Goal: Information Seeking & Learning: Learn about a topic

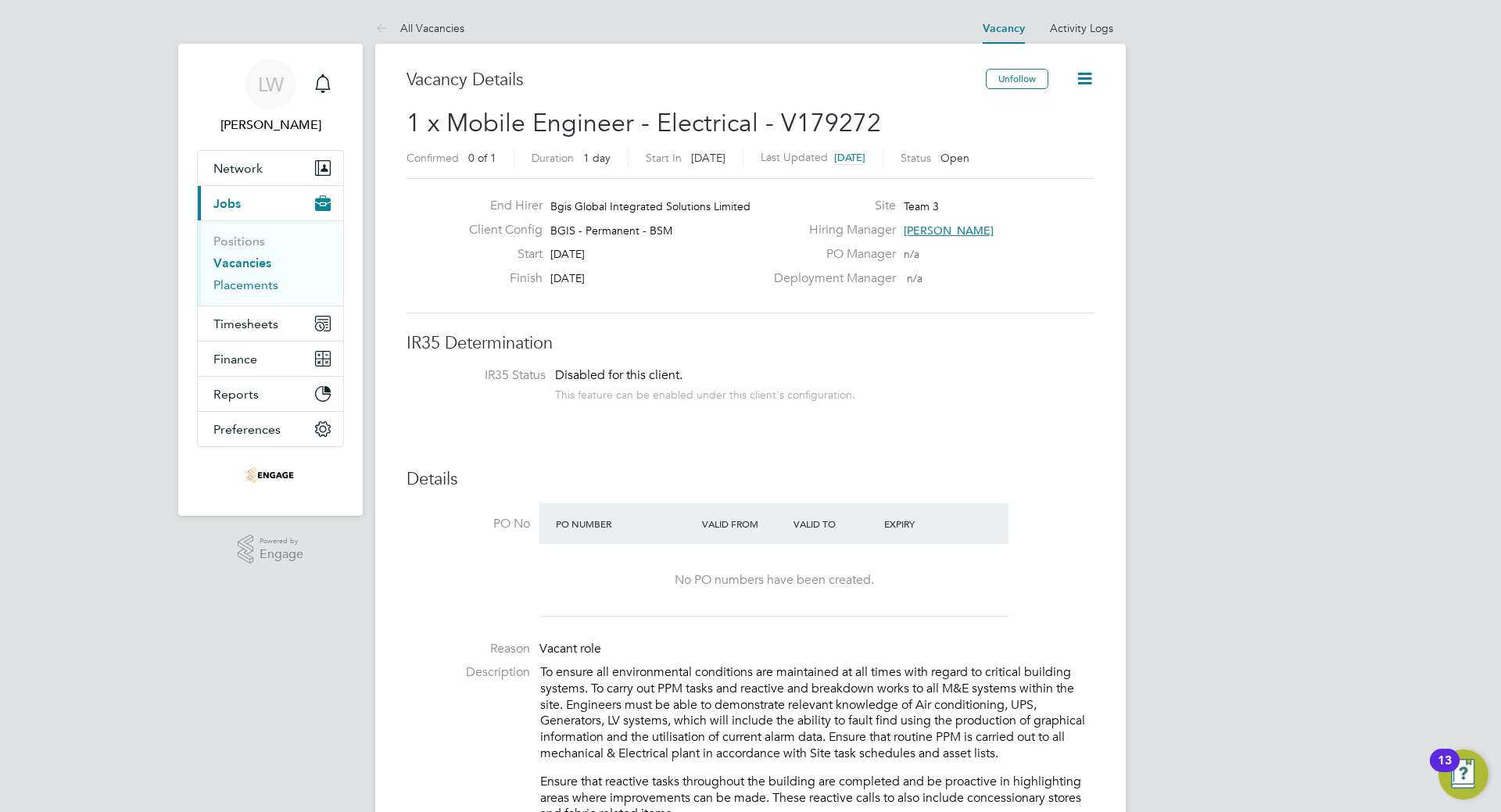
click at [240, 280] on link "Placements" at bounding box center [246, 285] width 65 height 15
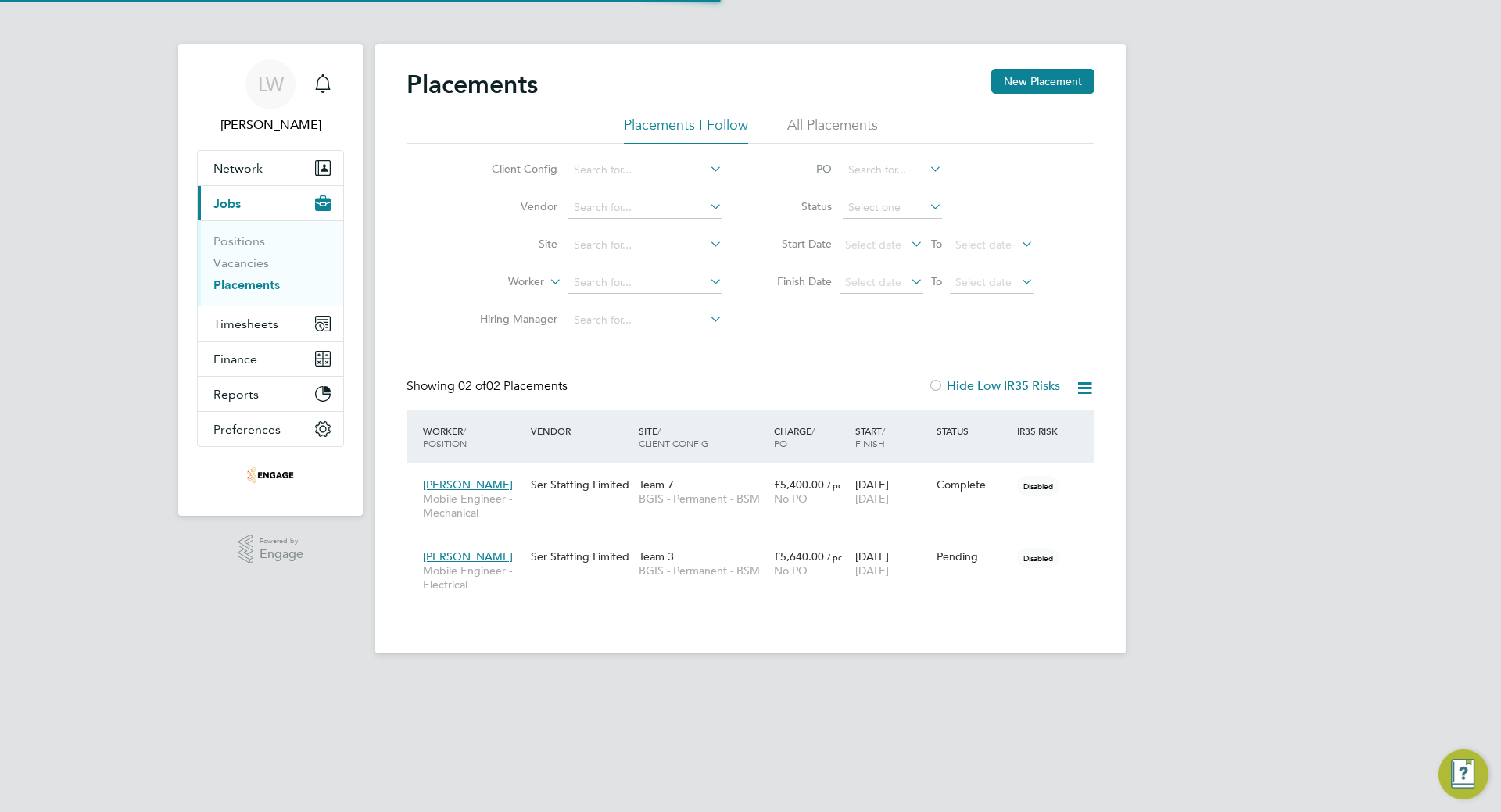
scroll to position [46, 136]
click at [1077, 558] on icon at bounding box center [1075, 556] width 15 height 19
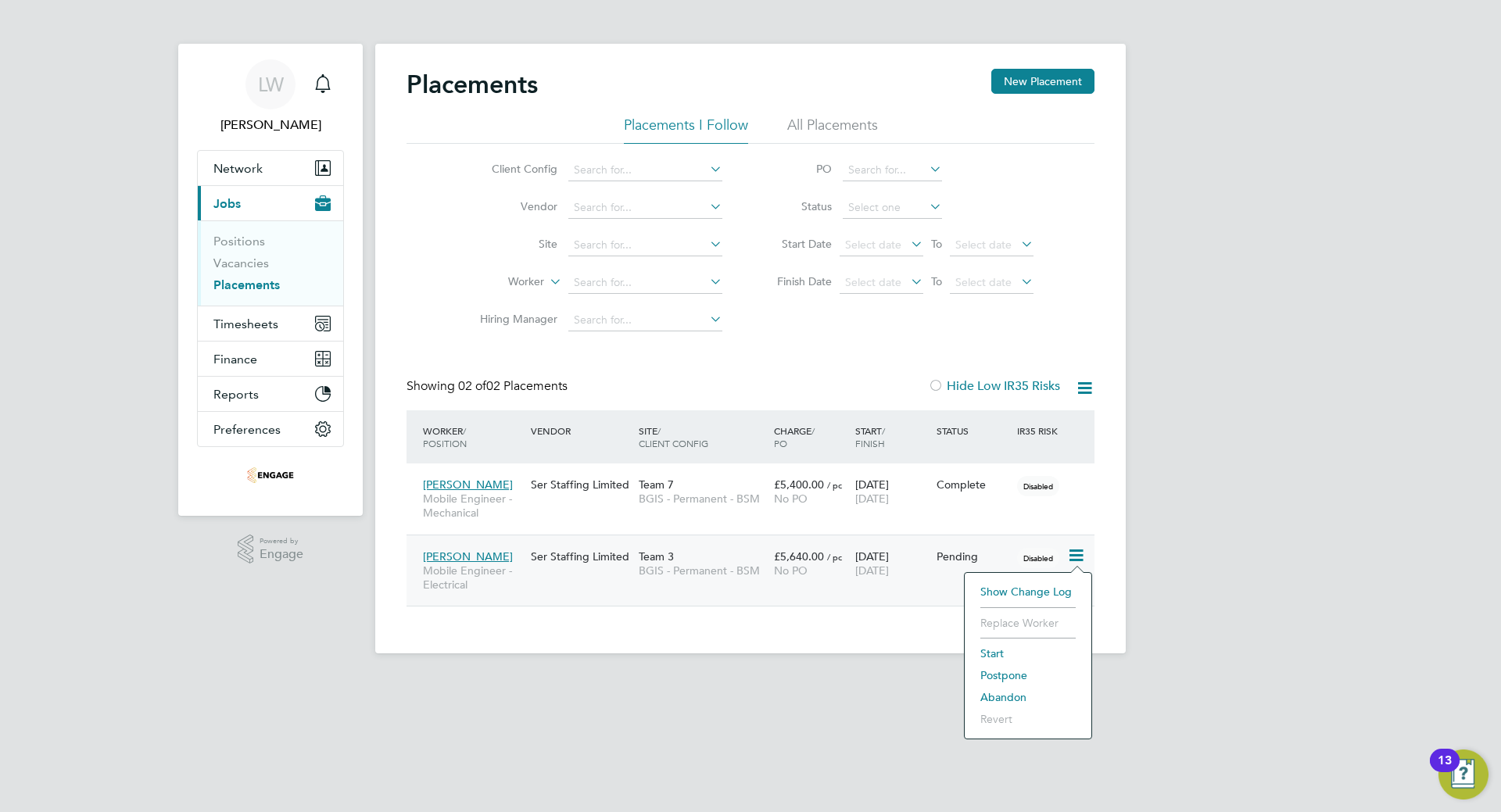
click at [832, 635] on div "Placements New Placement Placements I Follow All Placements Client Config Vendo…" at bounding box center [750, 348] width 750 height 609
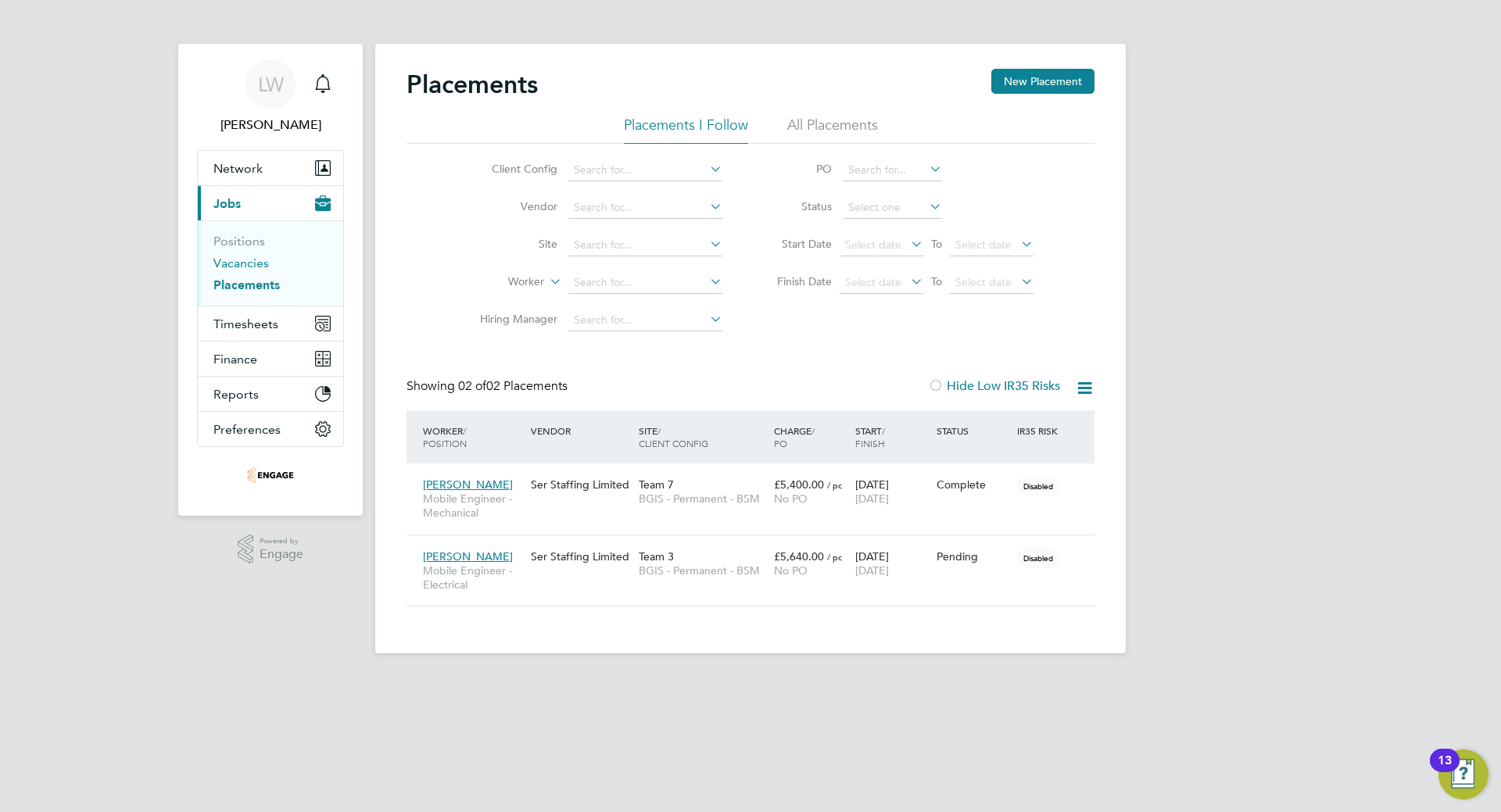
click at [234, 258] on link "Vacancies" at bounding box center [241, 263] width 55 height 15
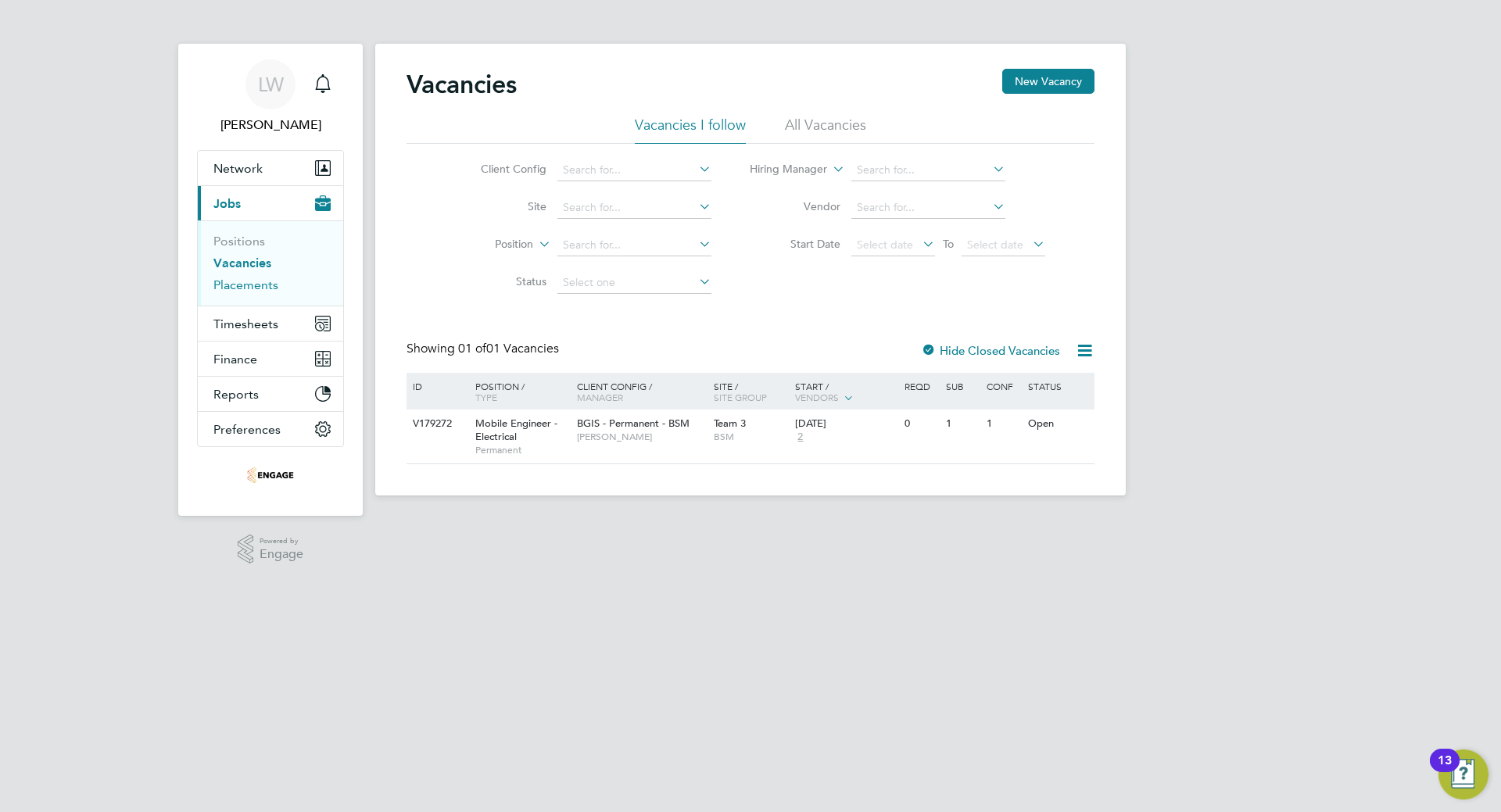
click at [232, 278] on link "Placements" at bounding box center [246, 285] width 65 height 15
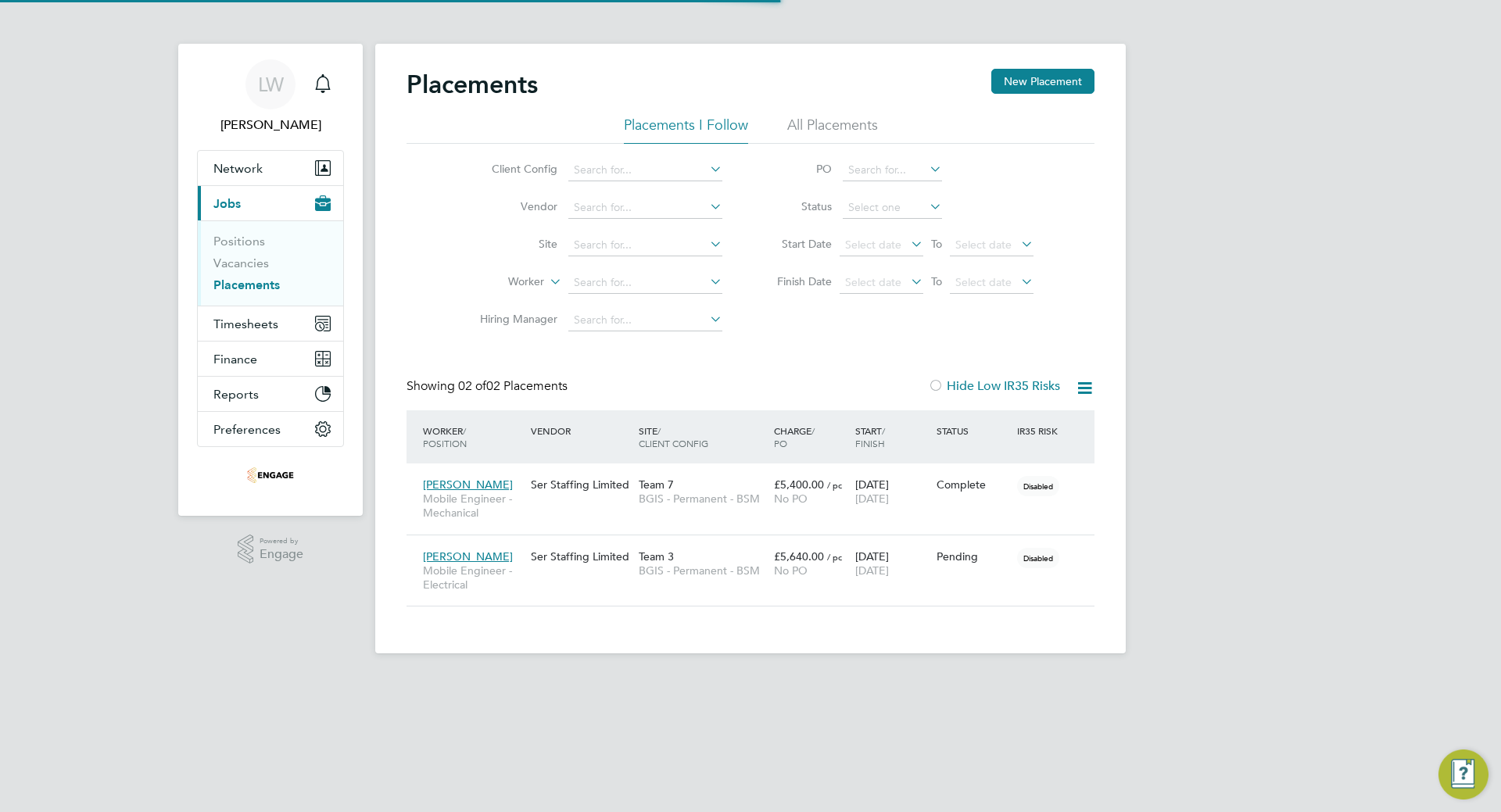
scroll to position [8, 8]
click at [245, 257] on link "Vacancies" at bounding box center [241, 263] width 55 height 15
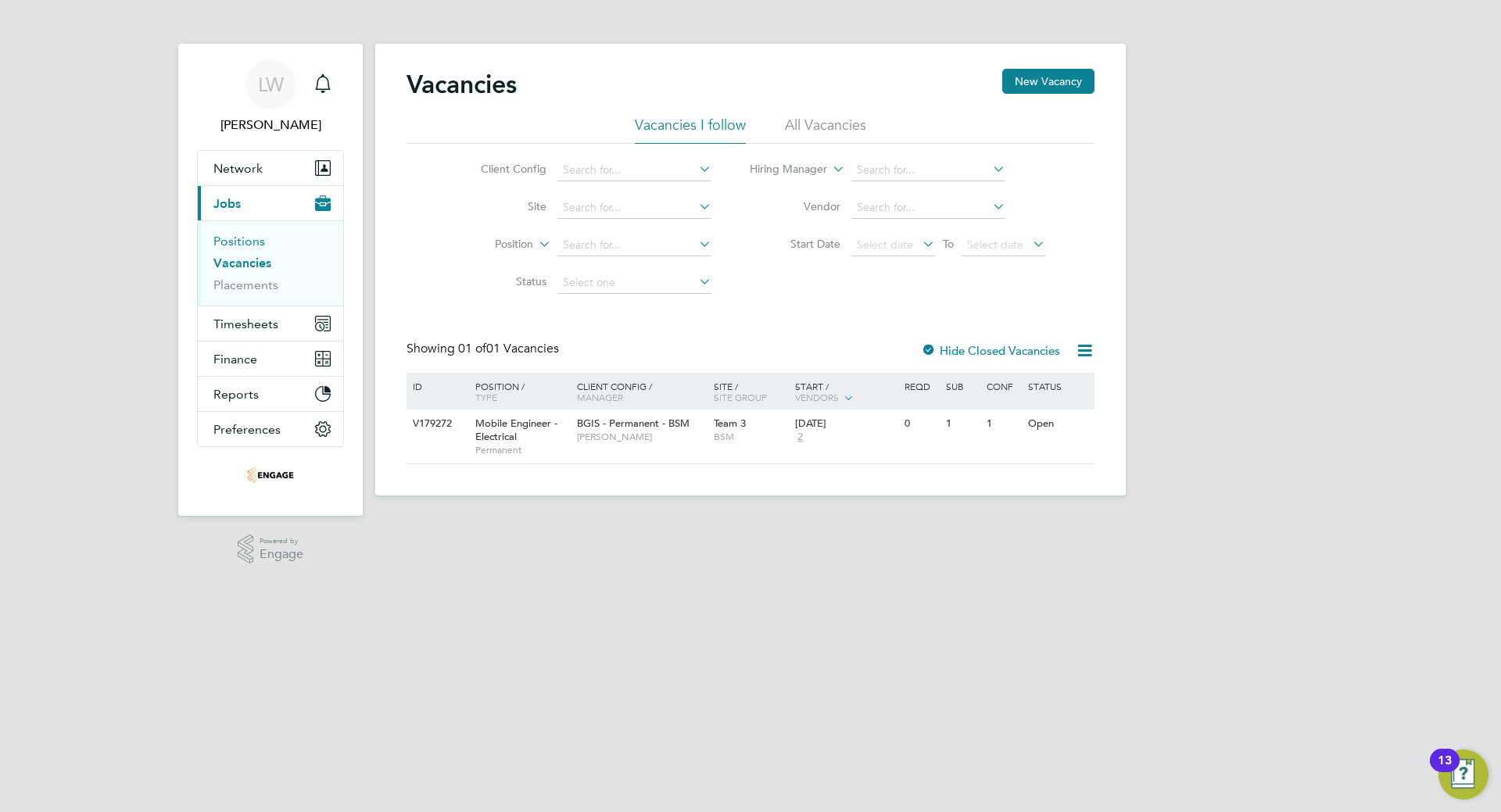
click at [228, 241] on link "Positions" at bounding box center [239, 241] width 51 height 15
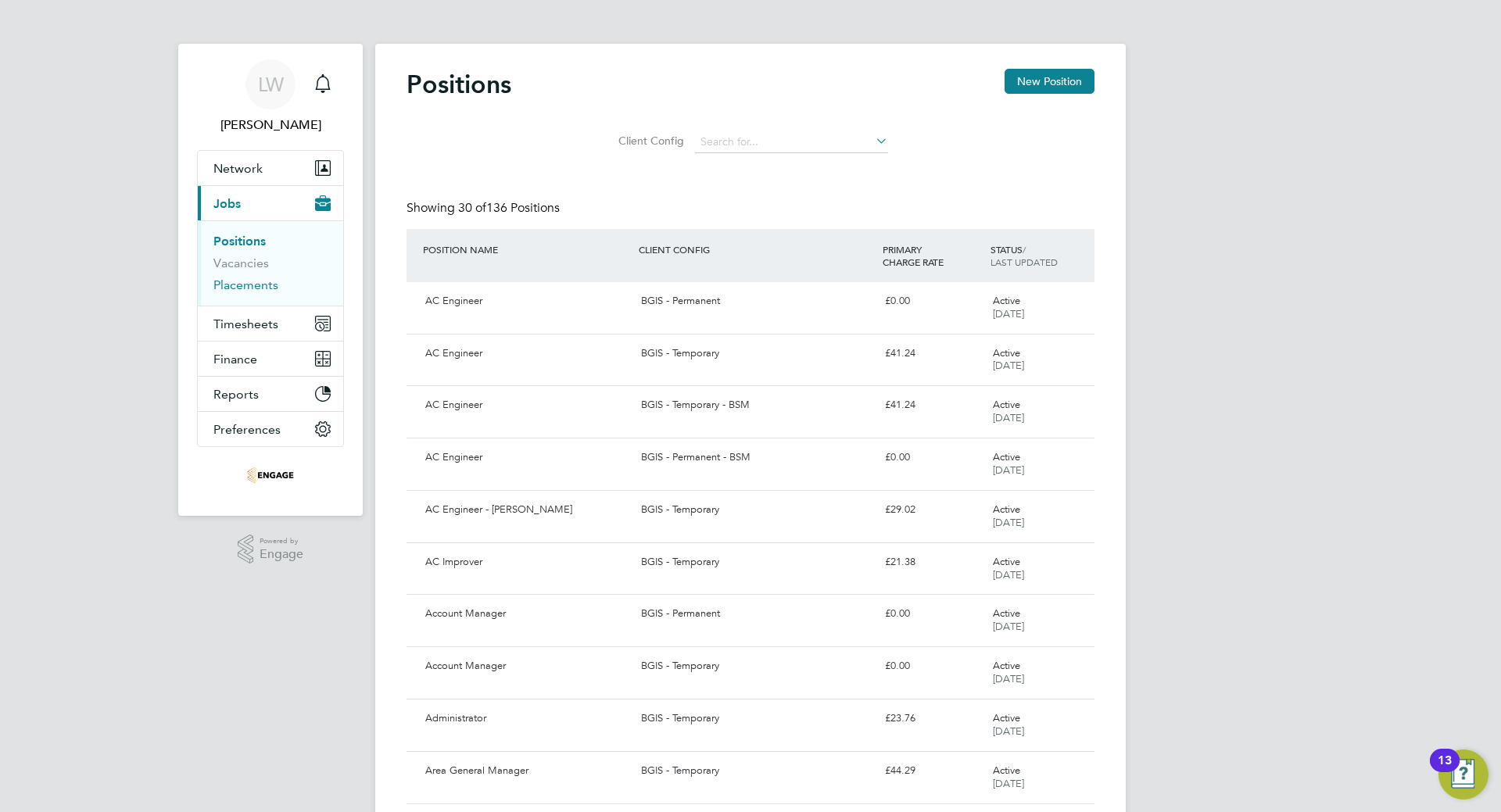
click at [239, 286] on link "Placements" at bounding box center [246, 285] width 65 height 15
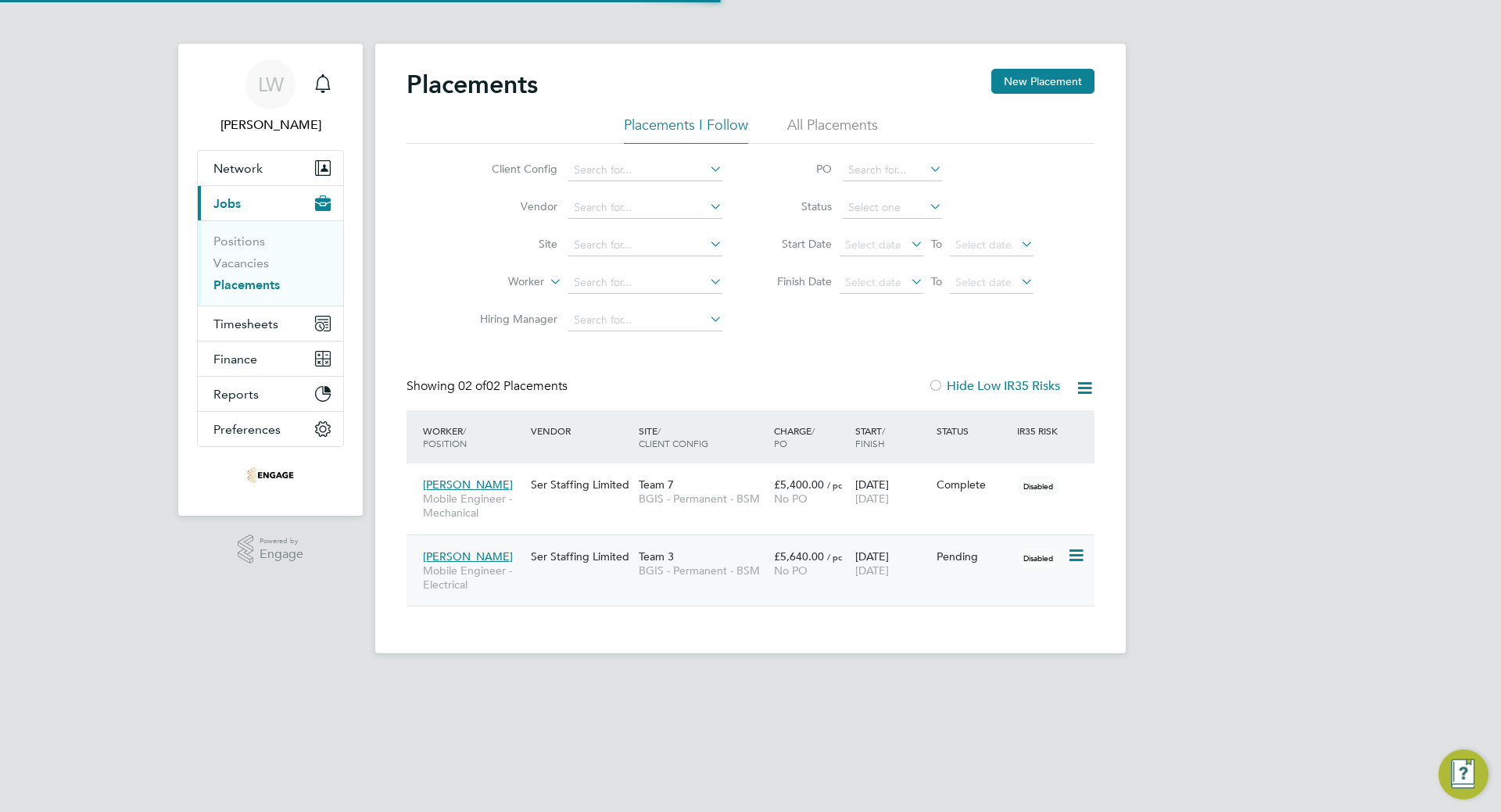
scroll to position [46, 136]
click at [221, 267] on link "Vacancies" at bounding box center [241, 263] width 55 height 15
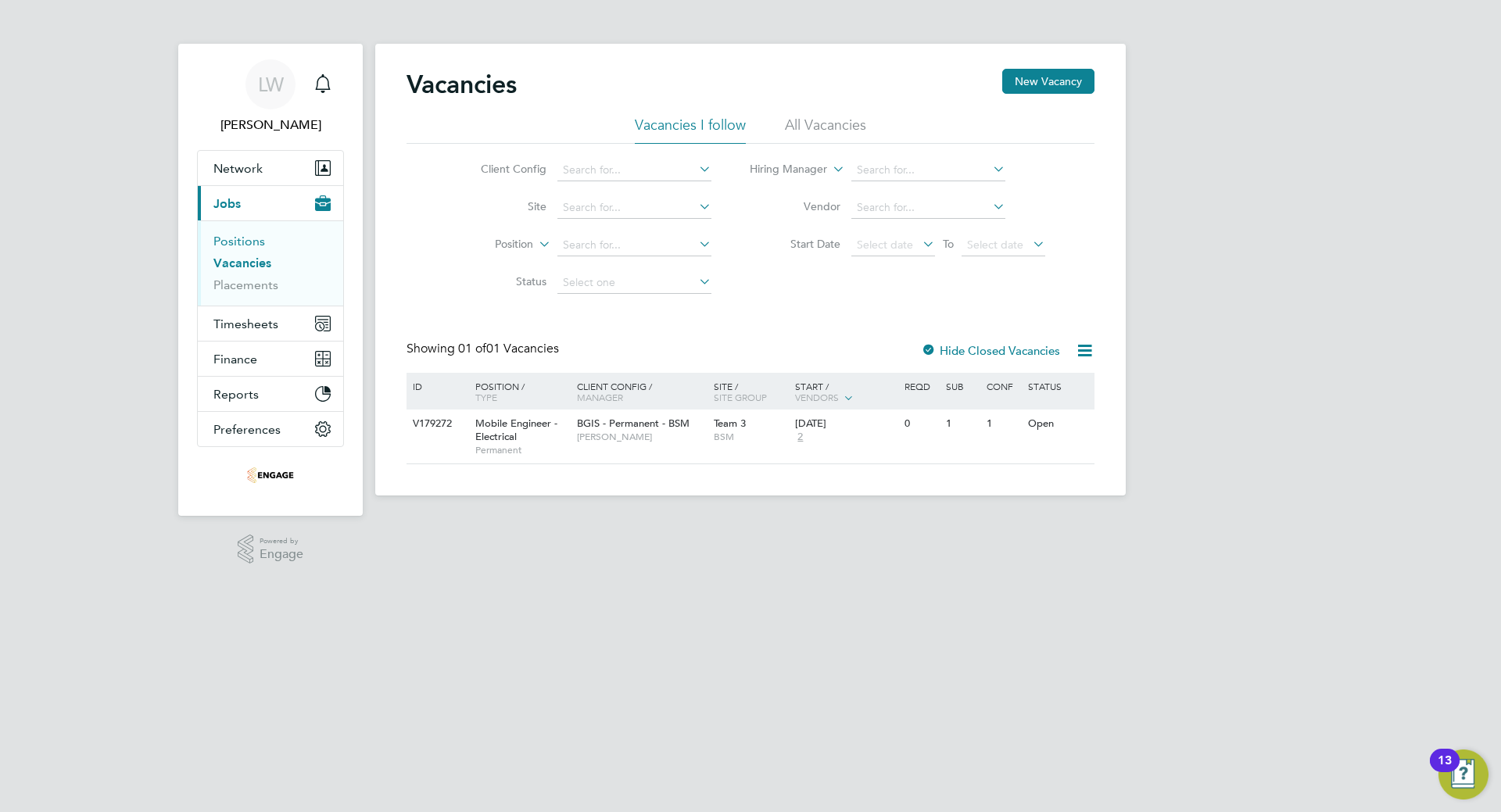
click at [245, 246] on link "Positions" at bounding box center [239, 241] width 51 height 15
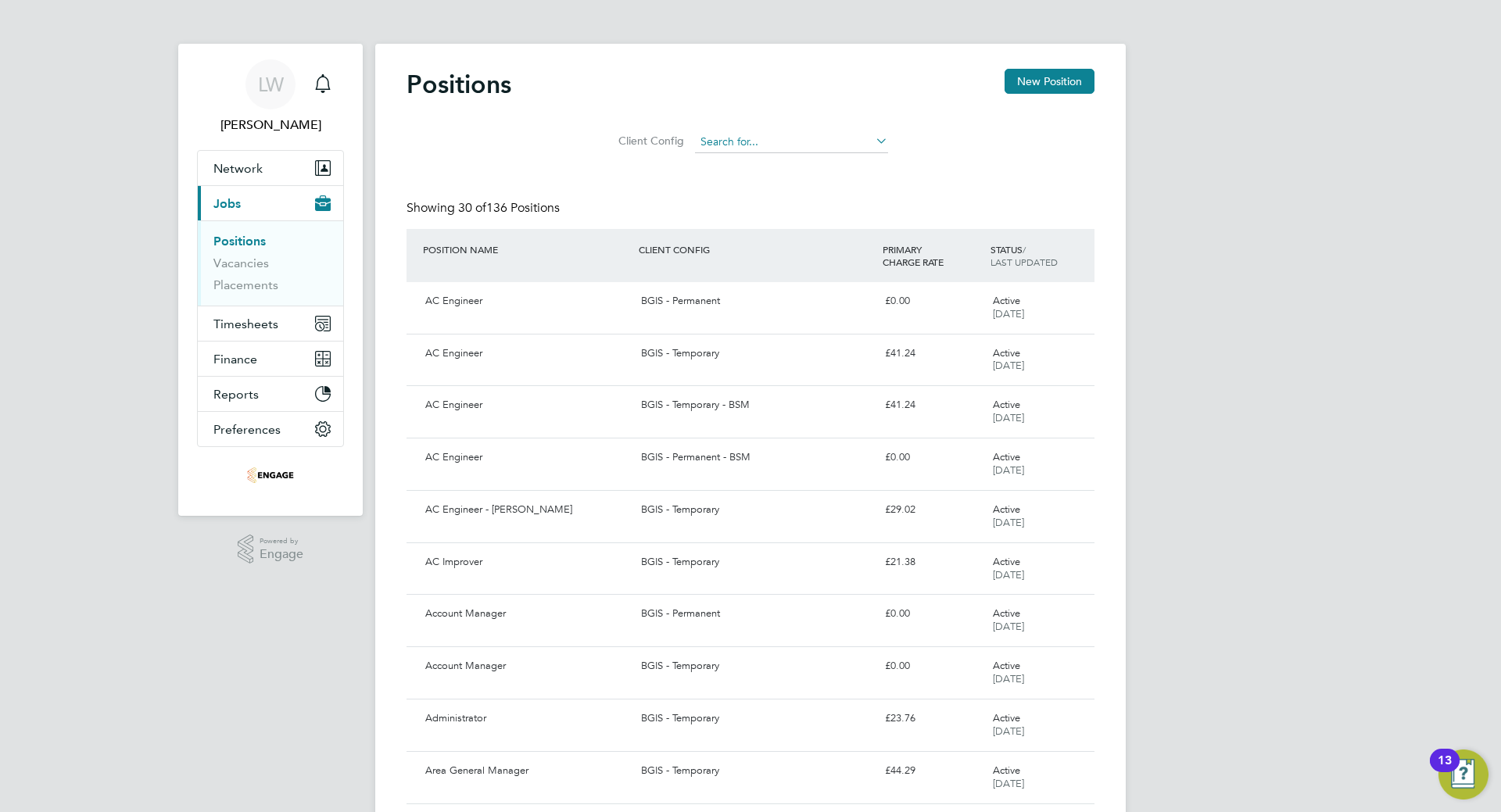
click at [822, 142] on input at bounding box center [792, 142] width 193 height 22
click at [783, 189] on li "BGIS - Permanent - BSM" at bounding box center [791, 185] width 195 height 21
type input "BGIS - Permanent - BSM"
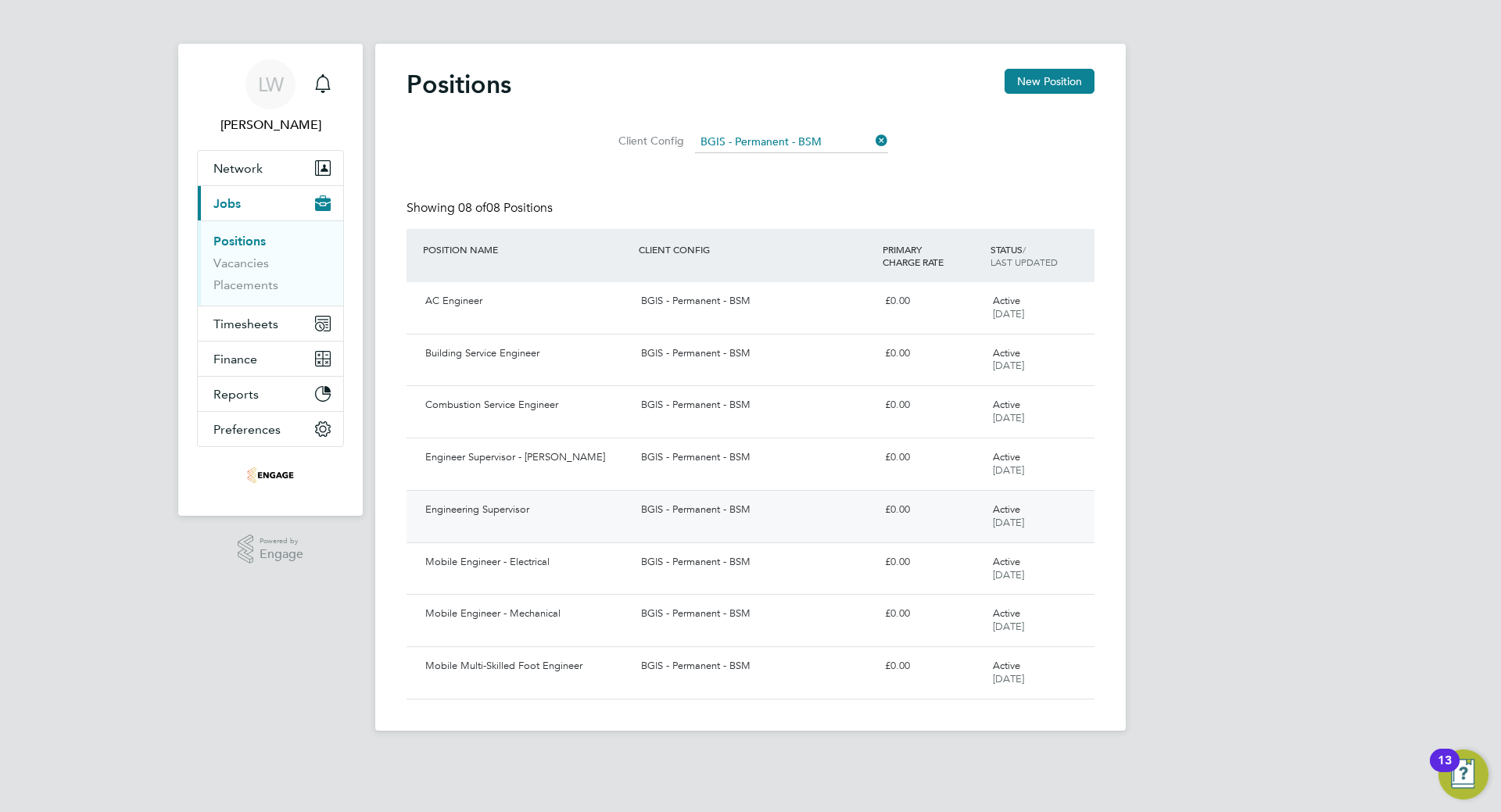
click at [455, 527] on div "Engineering Supervisor BGIS - Permanent - BSM £0.00 Active 16 Jul 2025" at bounding box center [750, 516] width 688 height 52
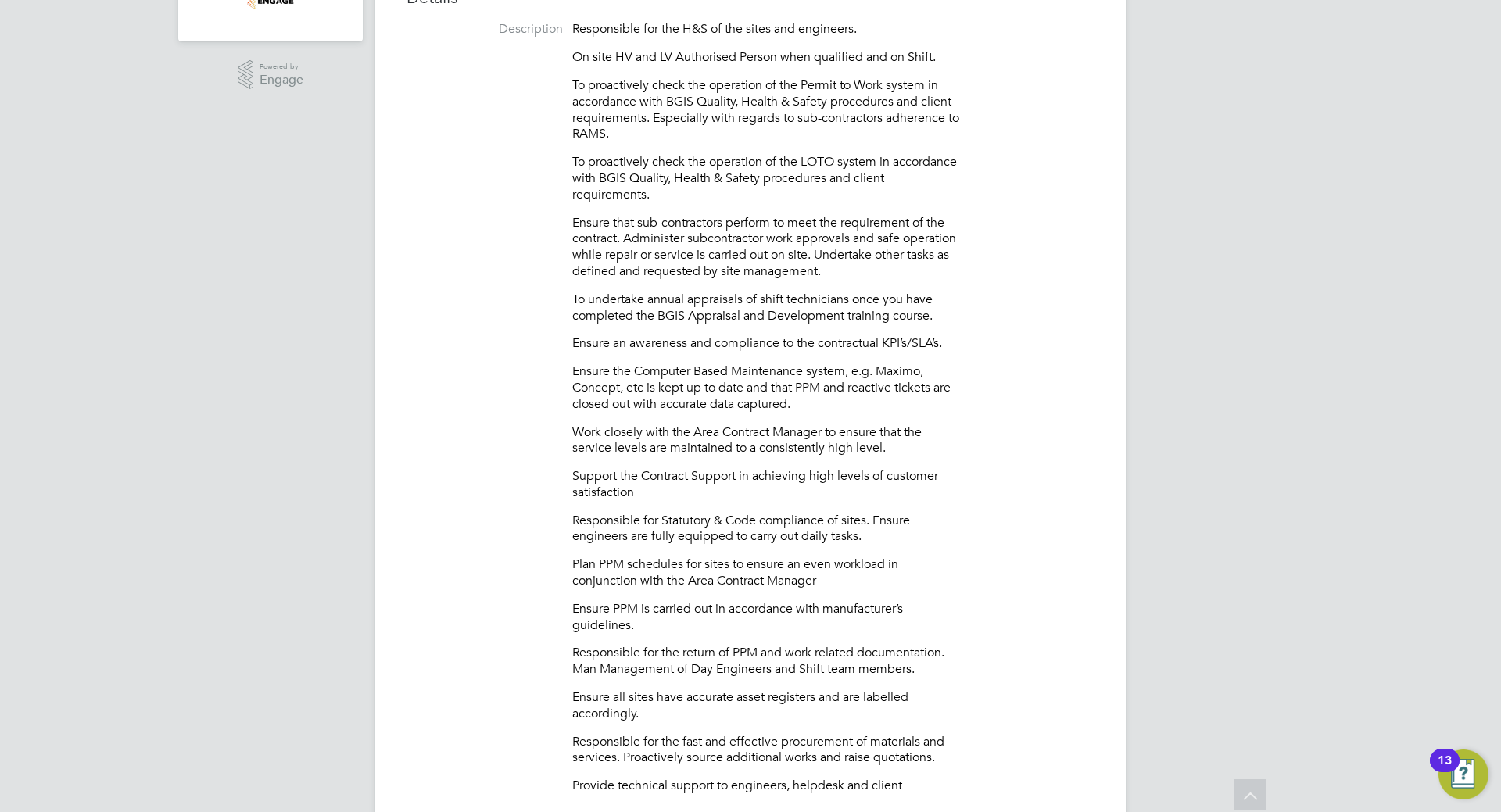
scroll to position [313, 0]
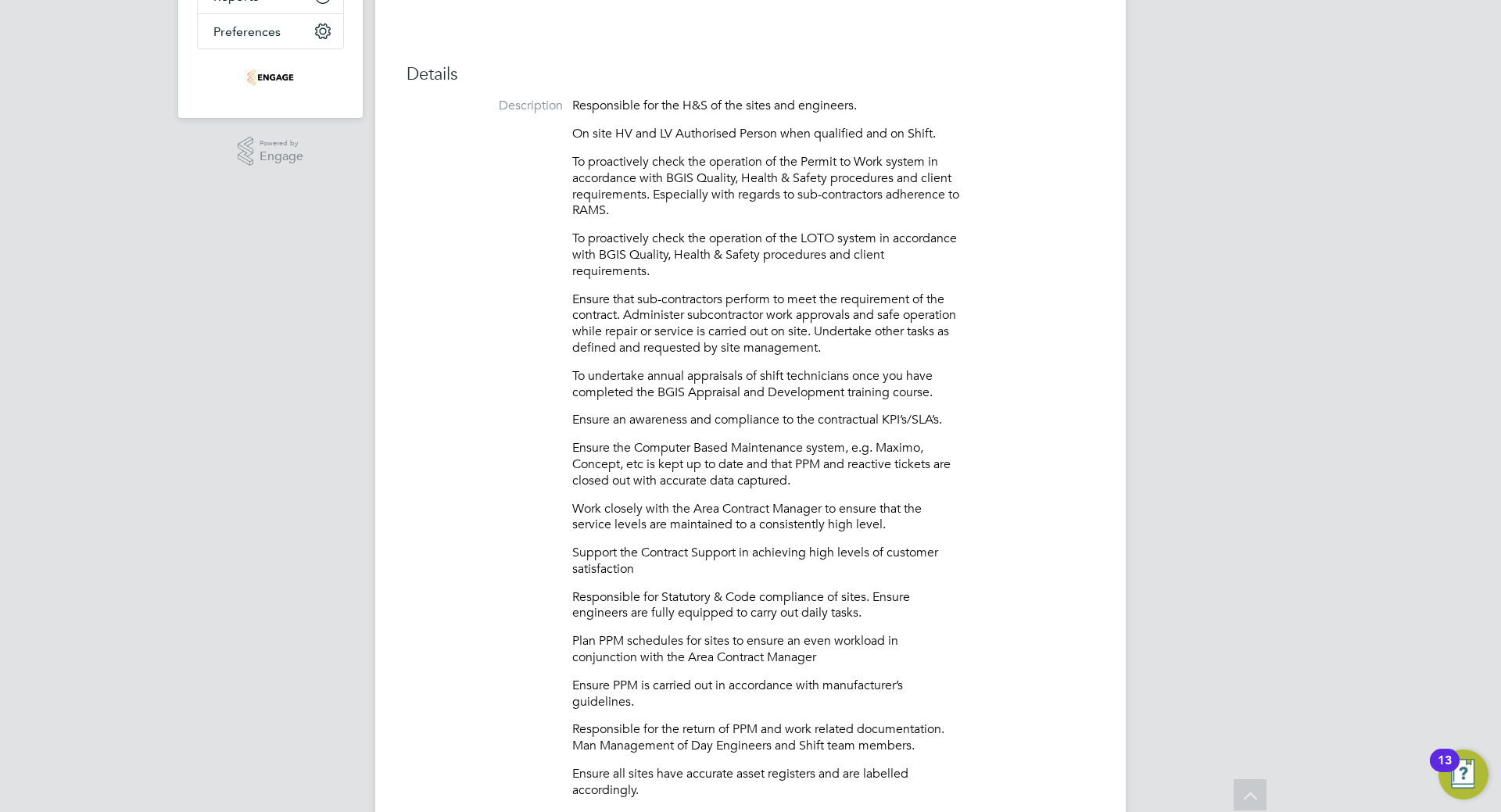
drag, startPoint x: 1046, startPoint y: 325, endPoint x: 1004, endPoint y: 309, distance: 44.9
click at [1004, 309] on li "Description Responsible for the H&S of the sites and engineers. On site HV and …" at bounding box center [750, 497] width 688 height 800
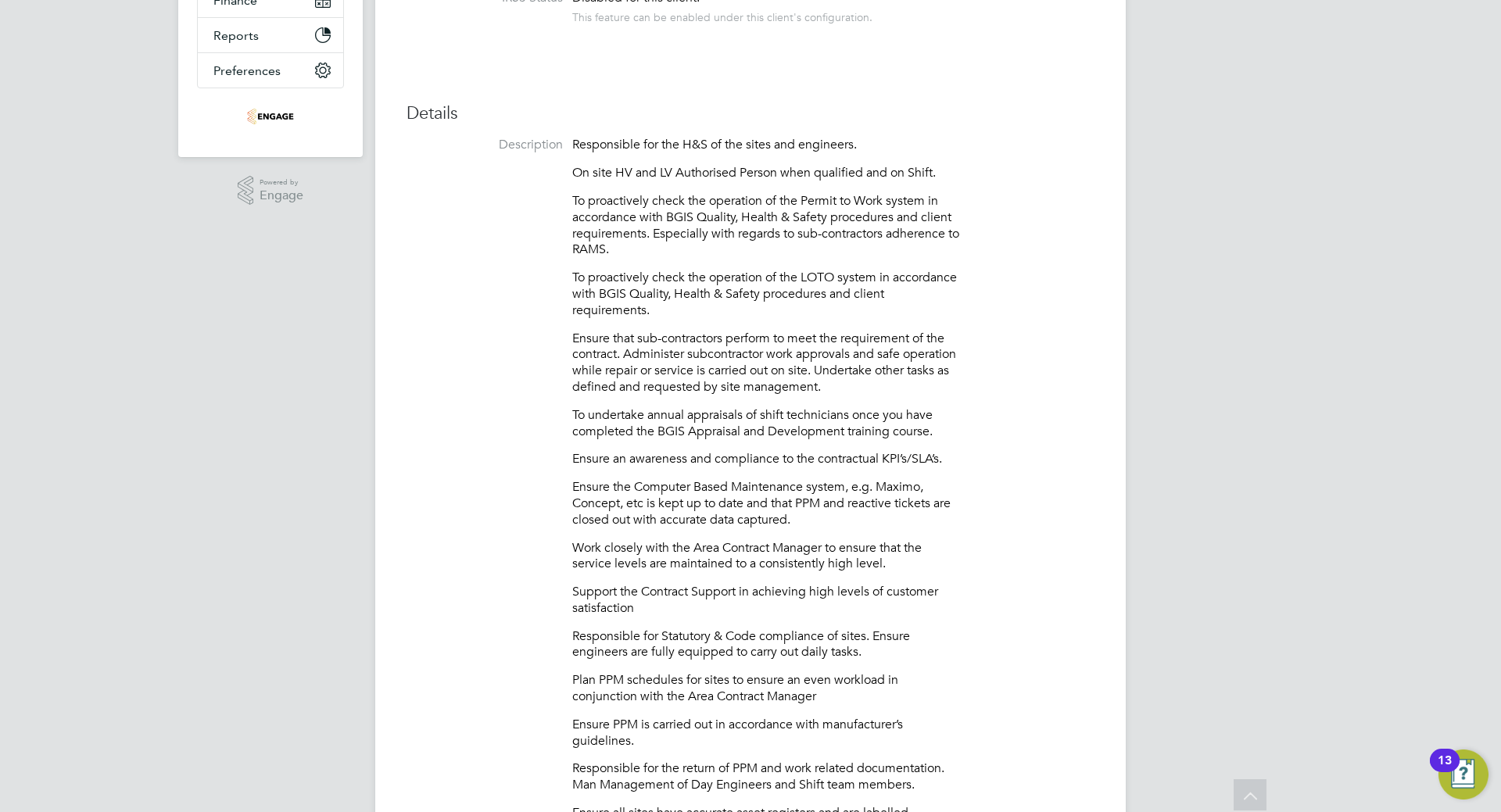
scroll to position [0, 0]
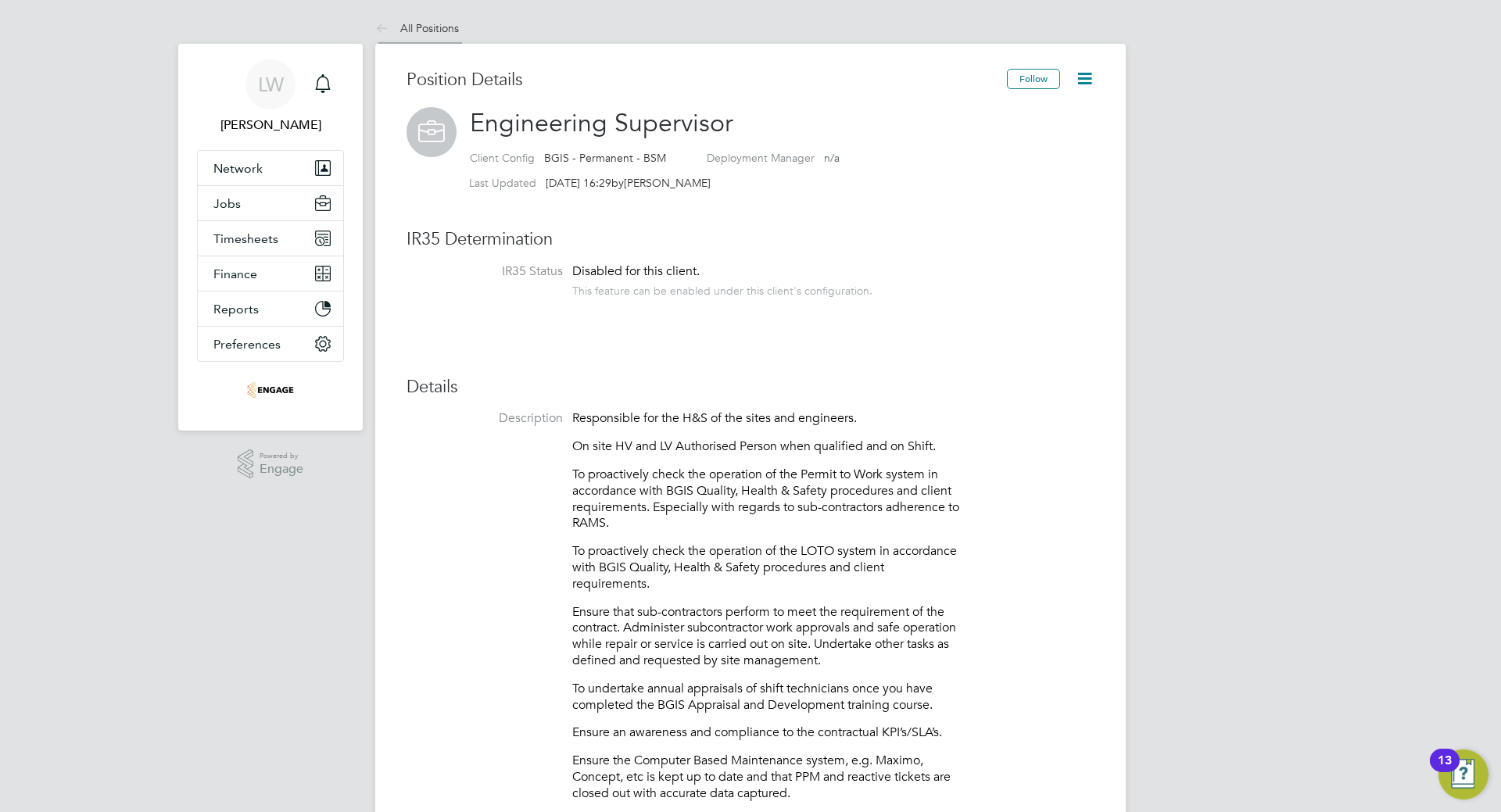
click at [419, 32] on link "All Positions" at bounding box center [417, 28] width 84 height 14
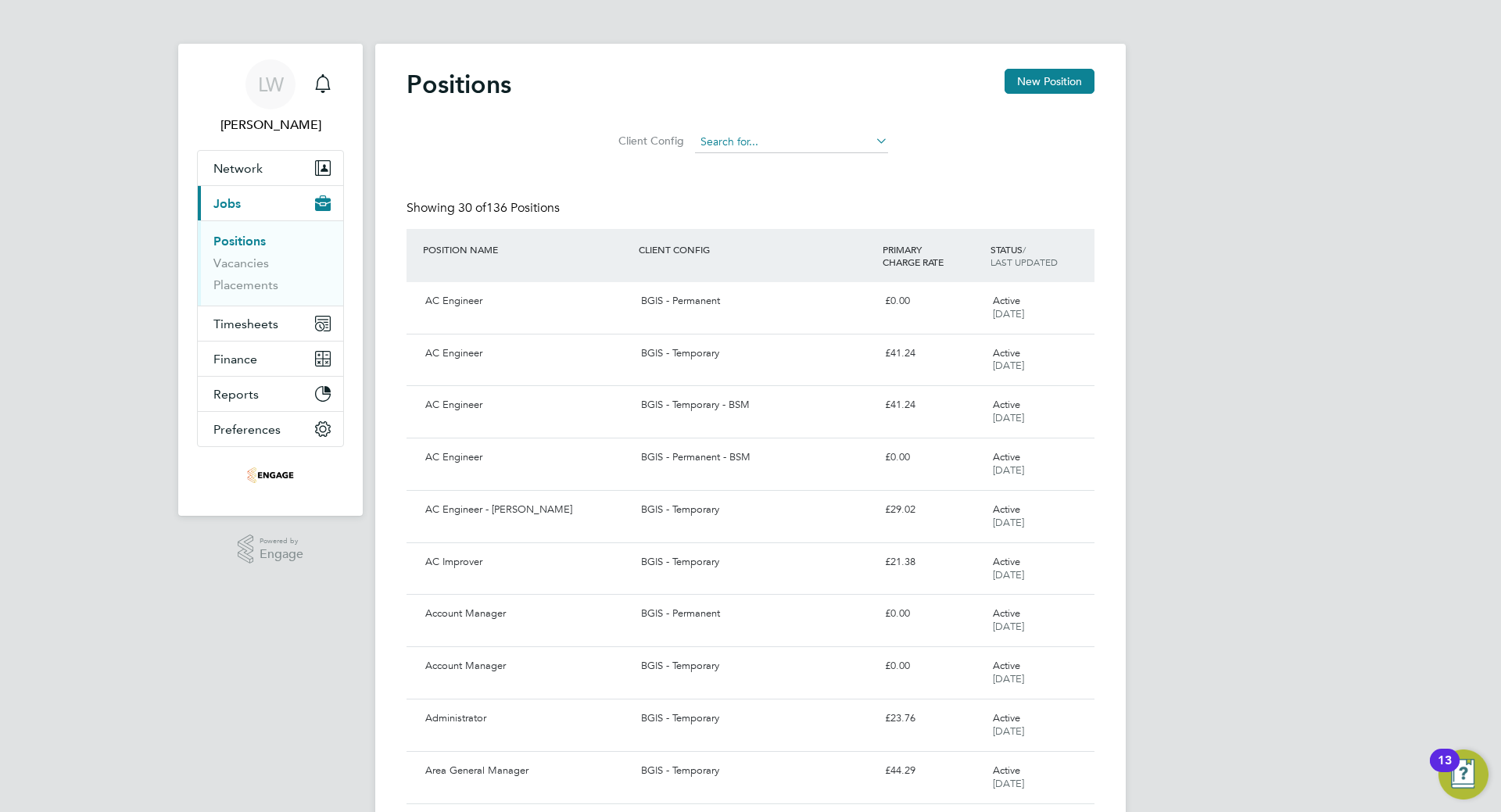
click at [794, 137] on input at bounding box center [792, 142] width 193 height 22
click at [789, 240] on li "BGIS - Temporary - BSM" at bounding box center [791, 248] width 195 height 21
type input "BGIS - Temporary - BSM"
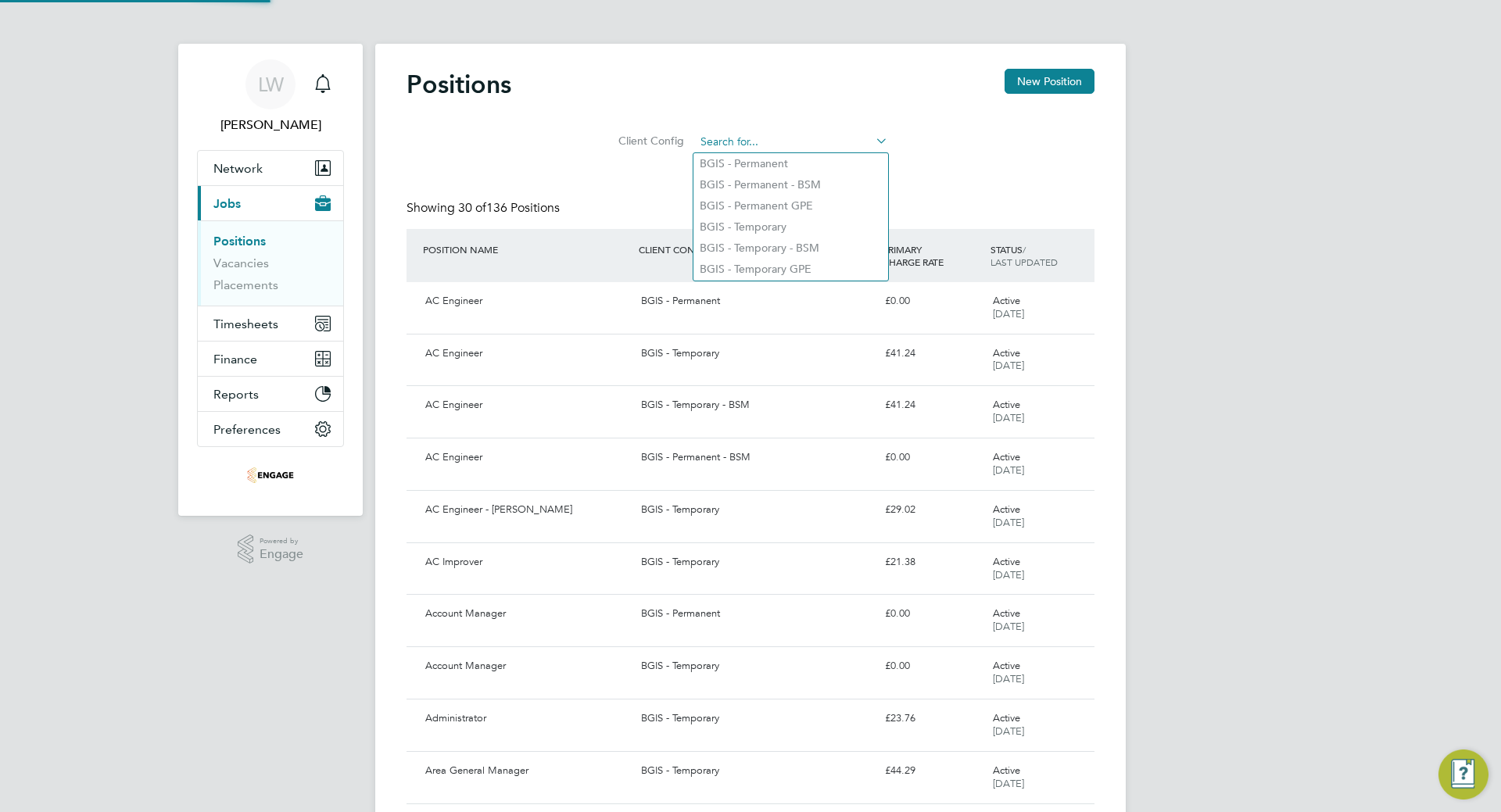
click at [761, 143] on input at bounding box center [792, 142] width 193 height 22
click at [774, 179] on li "BGIS - Permanent - BSM" at bounding box center [791, 185] width 195 height 21
type input "BGIS - Permanent - BSM"
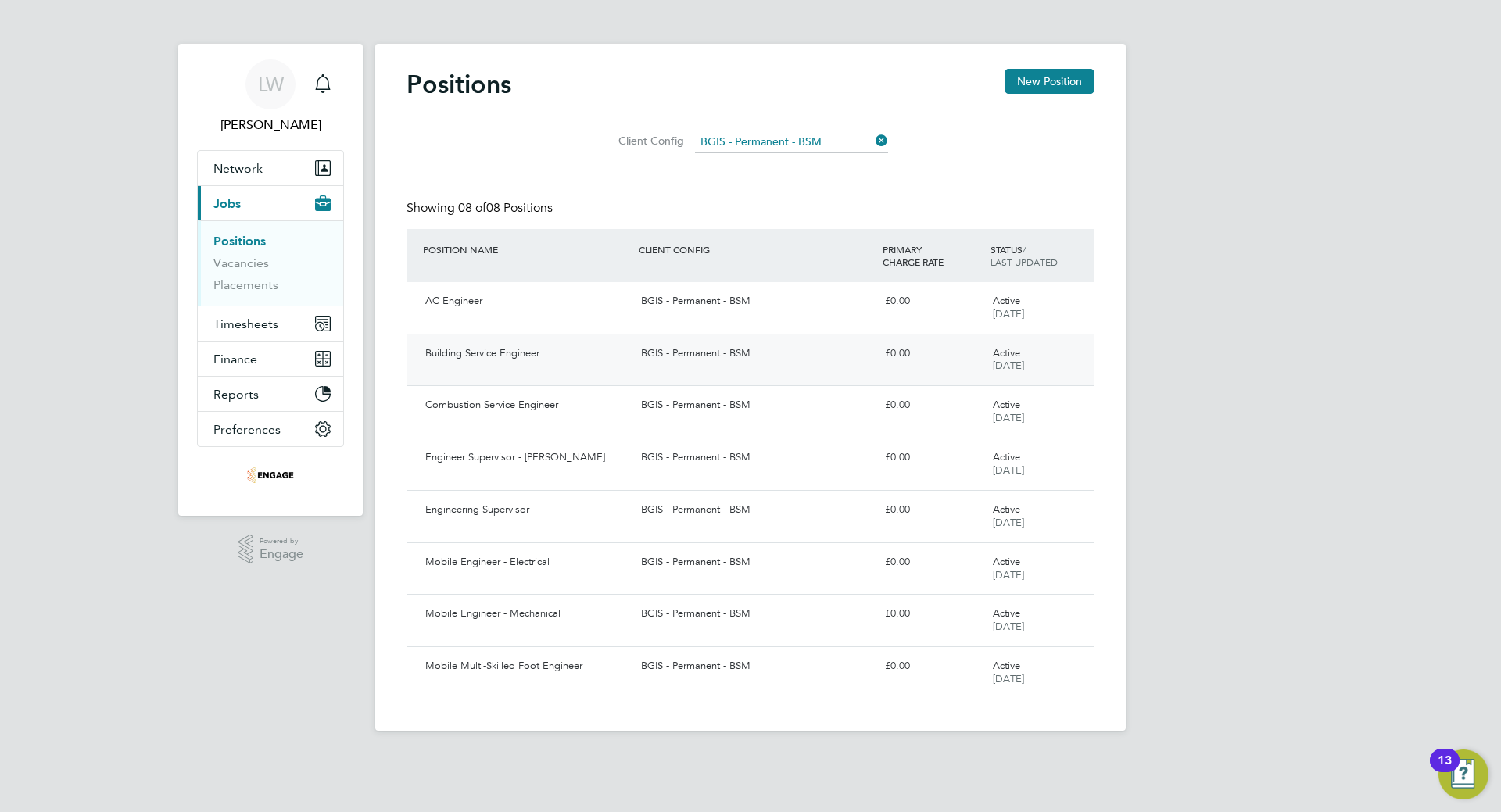
click at [597, 363] on div "Building Service Engineer" at bounding box center [526, 353] width 216 height 26
click at [542, 409] on div "Combustion Service Engineer" at bounding box center [526, 405] width 216 height 26
click at [609, 676] on div "Mobile Multi-Skilled Foot Engineer" at bounding box center [526, 665] width 216 height 26
click at [507, 619] on div "Mobile Engineer - Mechanical" at bounding box center [526, 613] width 216 height 26
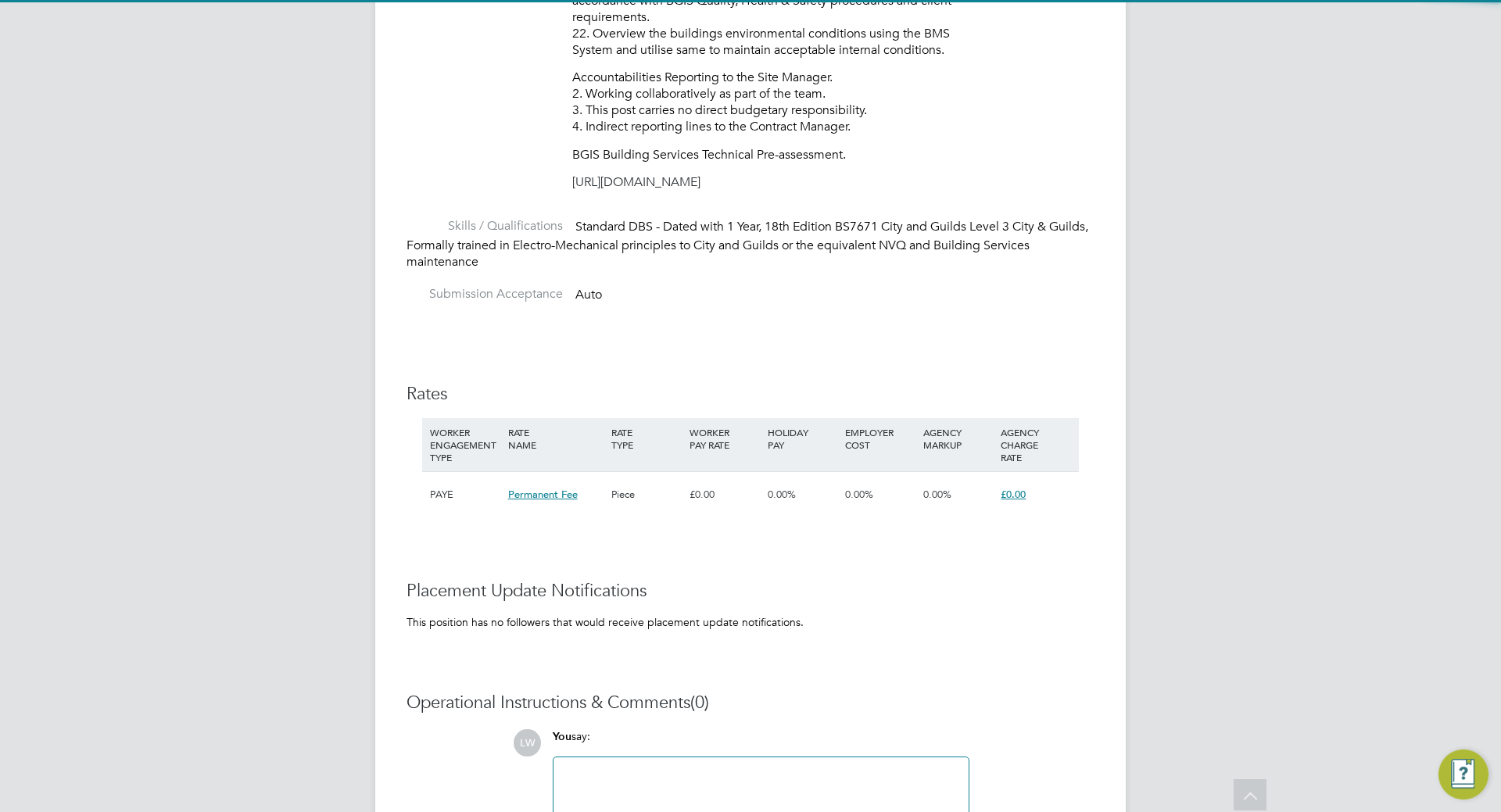
scroll to position [1529, 0]
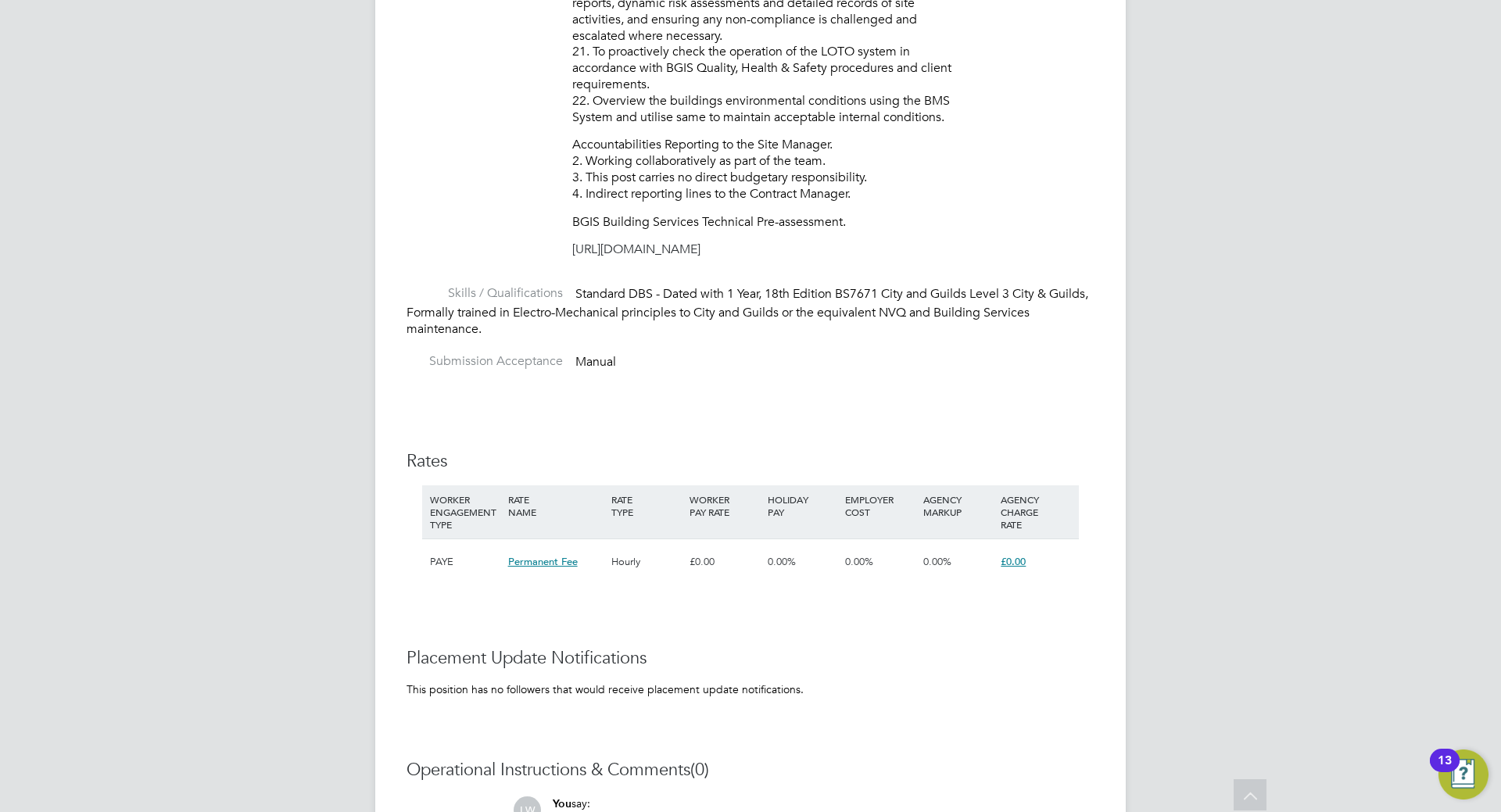
scroll to position [1216, 0]
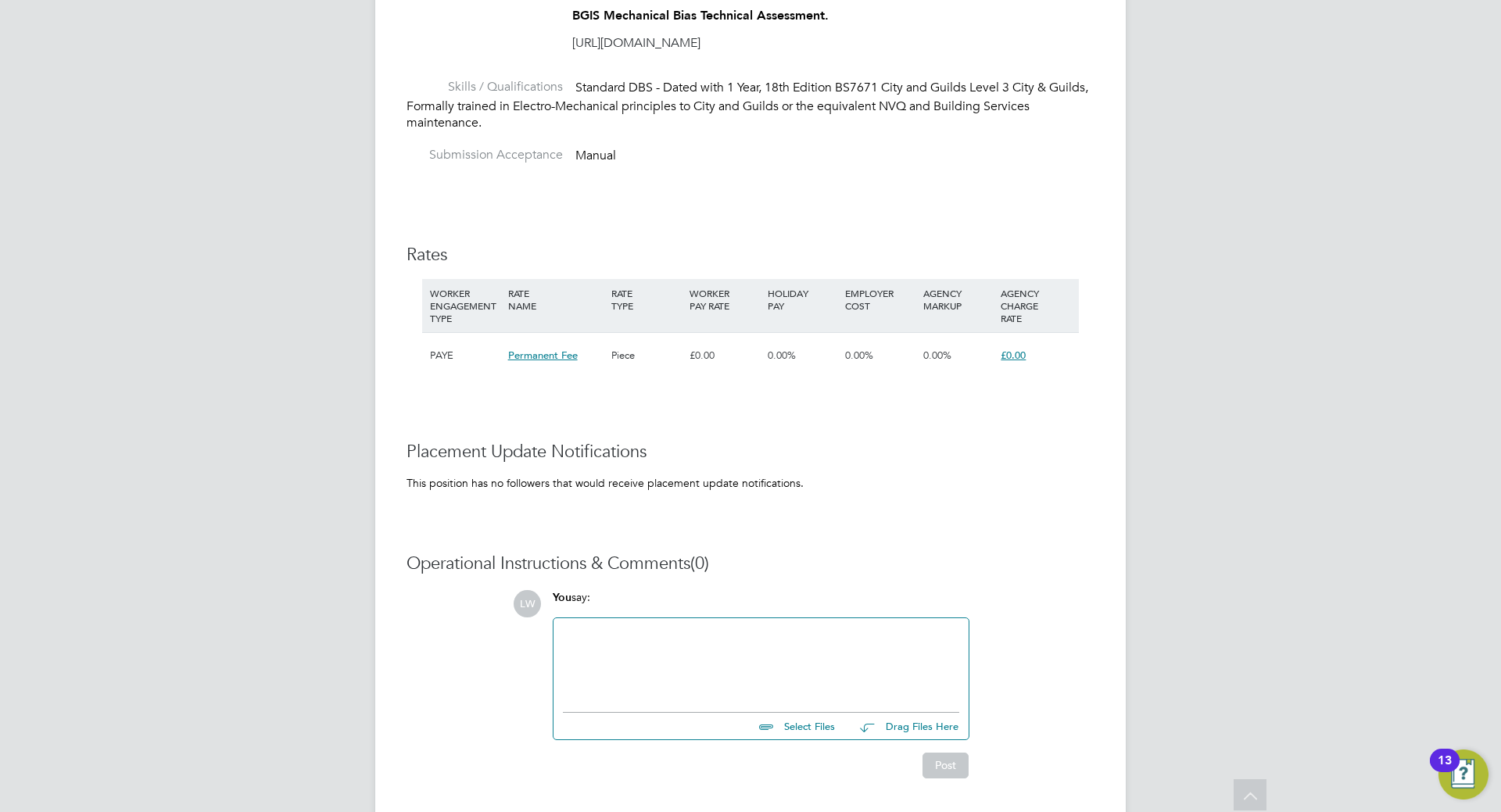
scroll to position [1529, 0]
